Goal: Navigation & Orientation: Find specific page/section

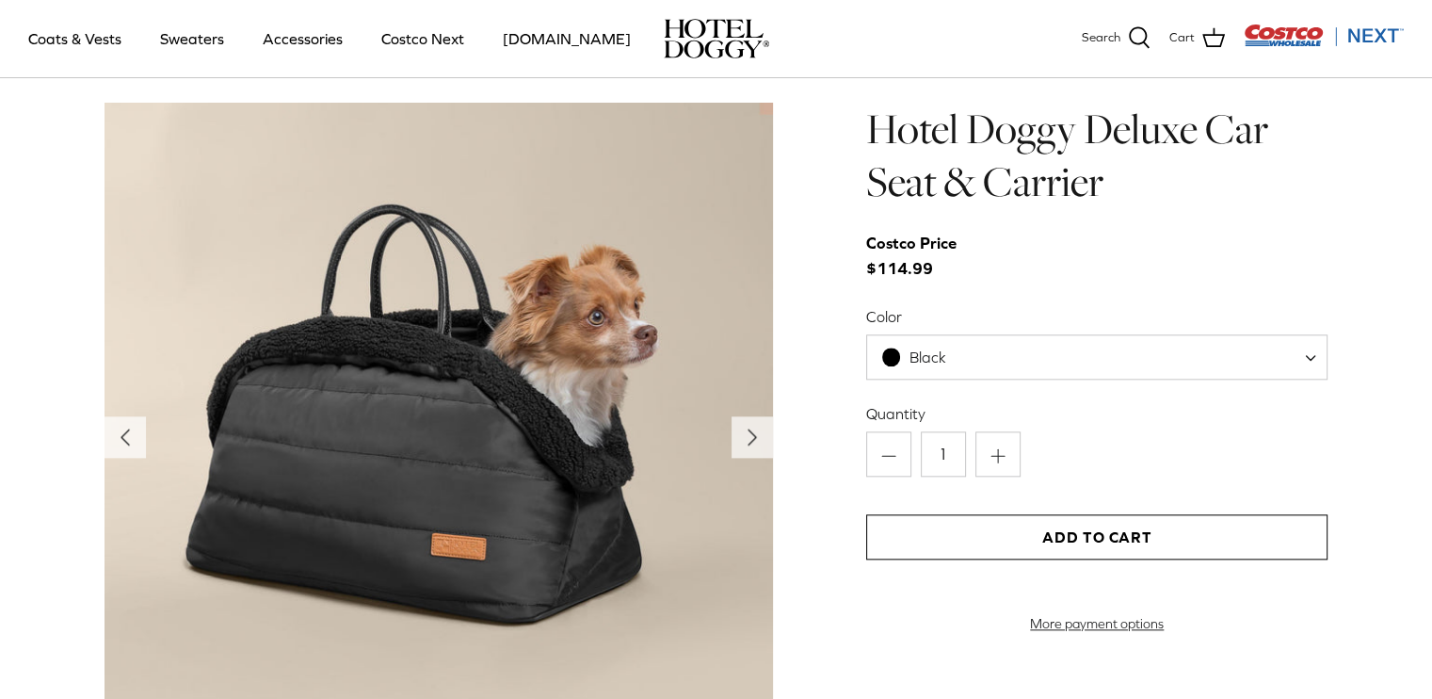
scroll to position [1913, 0]
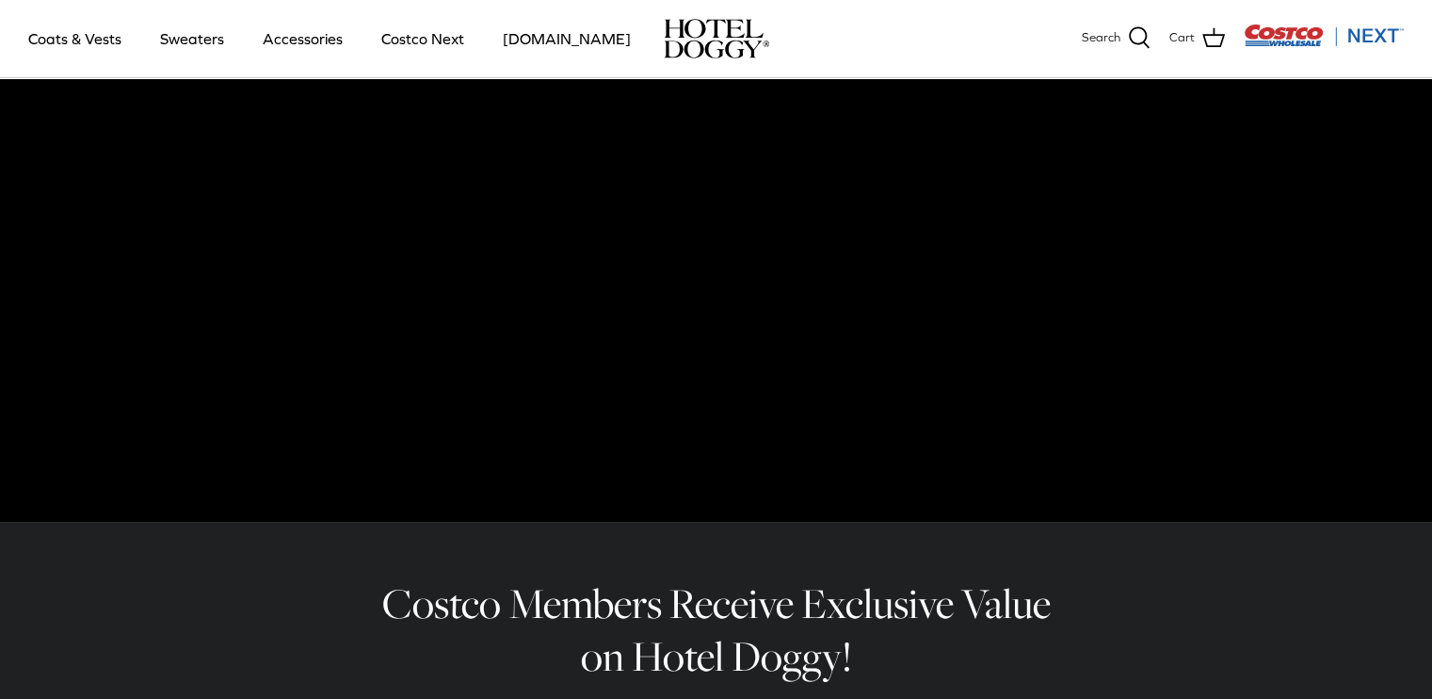
scroll to position [162, 0]
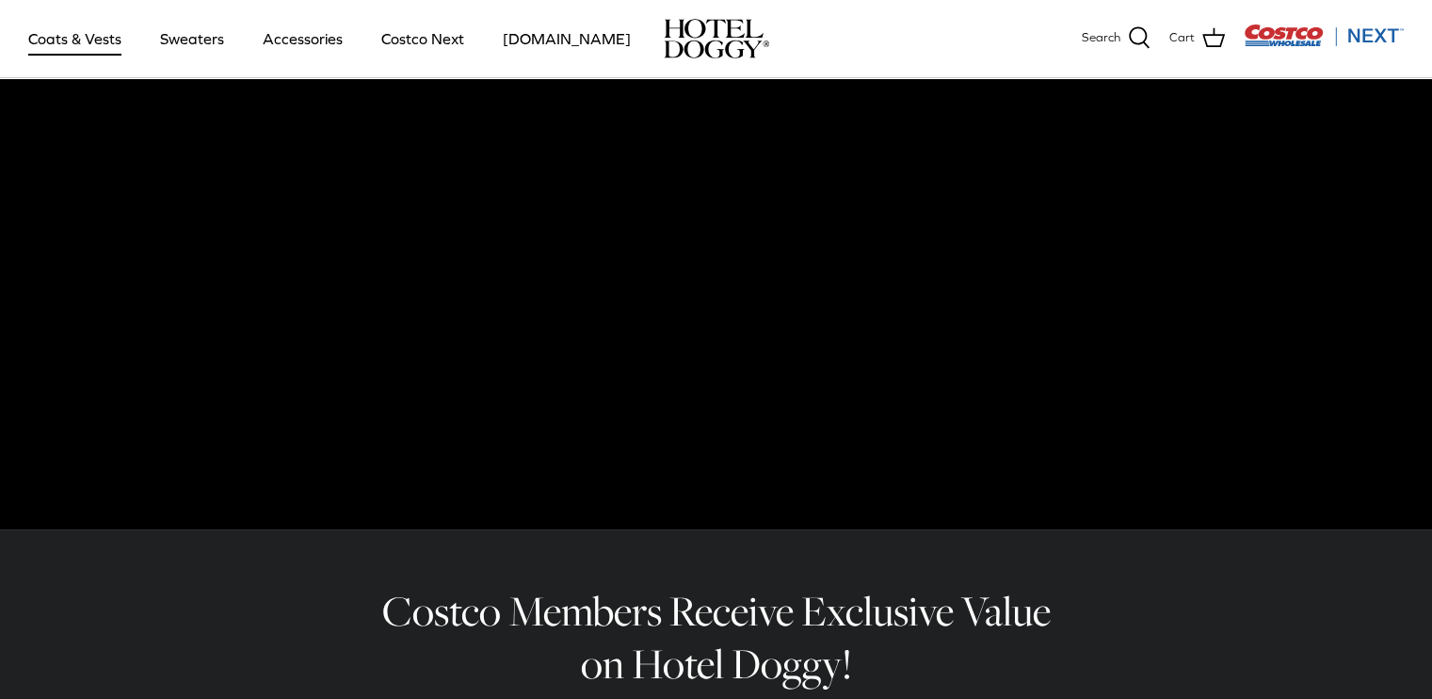
click at [103, 40] on link "Coats & Vests" at bounding box center [74, 39] width 127 height 64
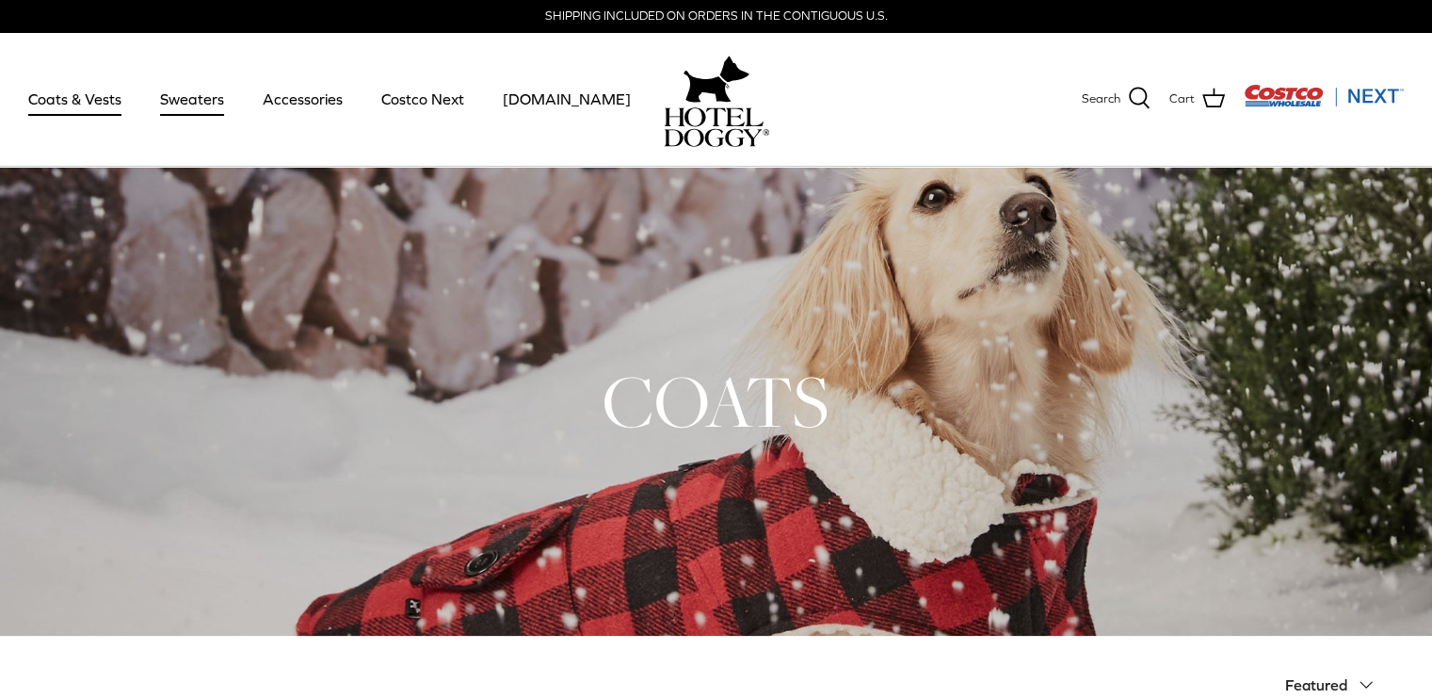
click at [176, 91] on link "Sweaters" at bounding box center [192, 99] width 98 height 64
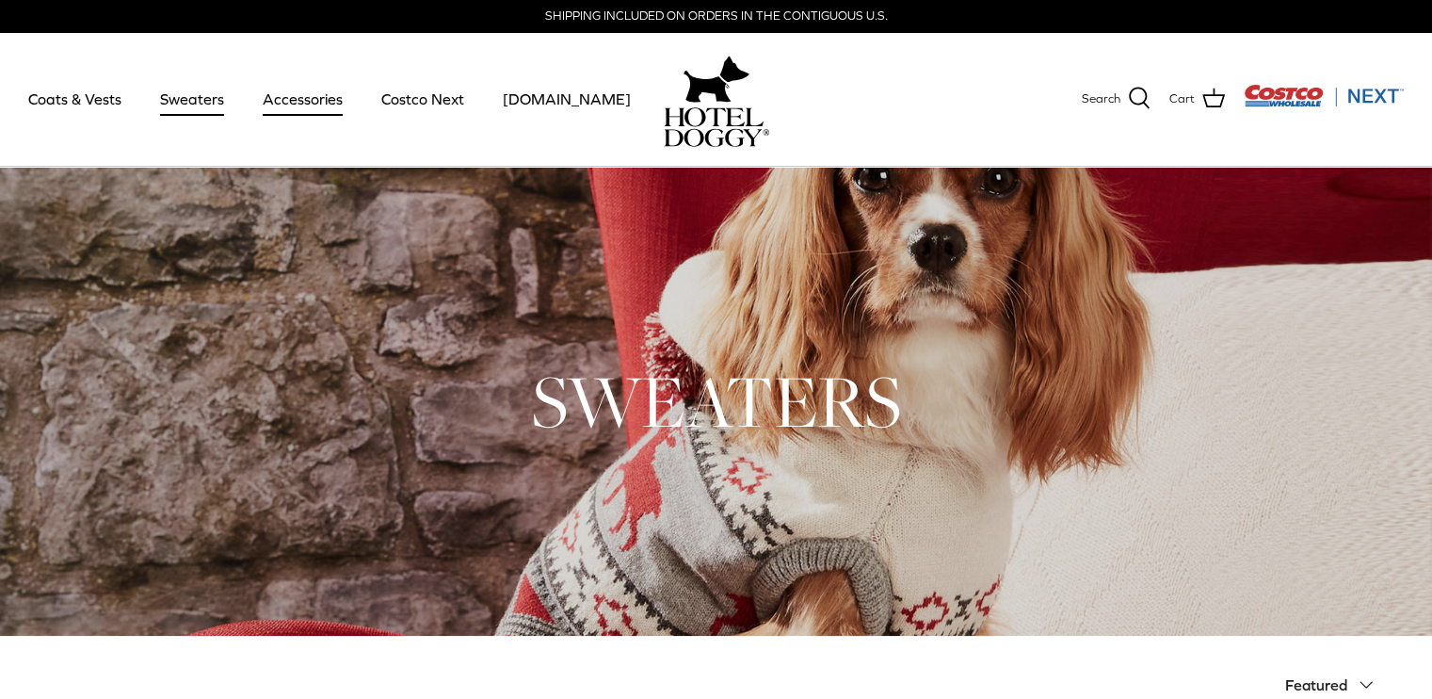
click at [311, 105] on link "Accessories" at bounding box center [303, 99] width 114 height 64
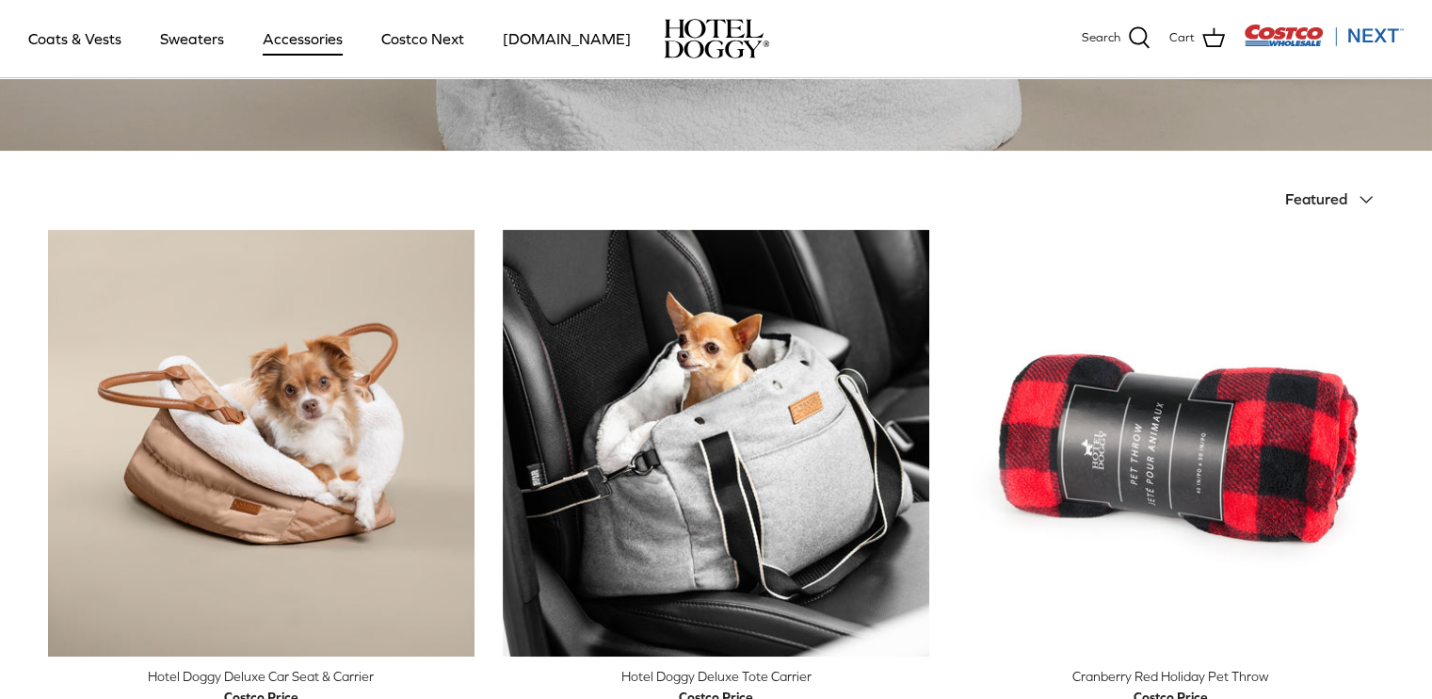
scroll to position [877, 0]
